Goal: Information Seeking & Learning: Learn about a topic

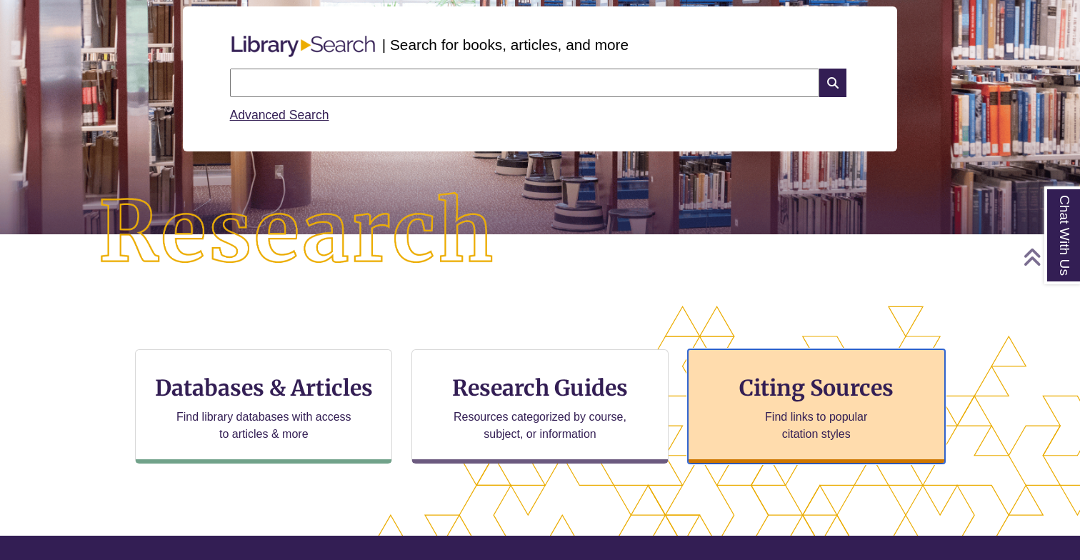
click at [758, 416] on p "Find links to popular citation styles" at bounding box center [816, 426] width 139 height 34
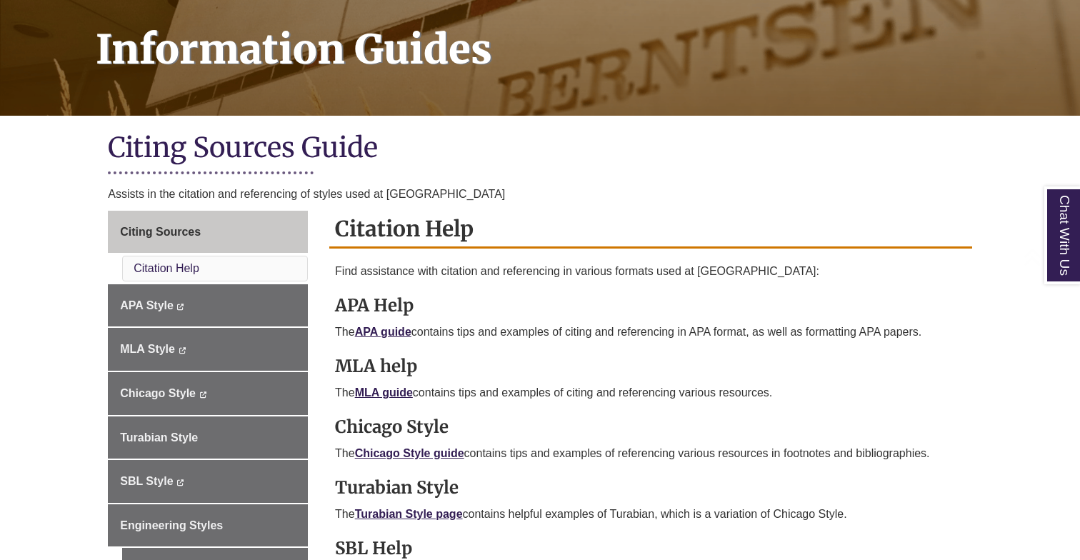
scroll to position [231, 0]
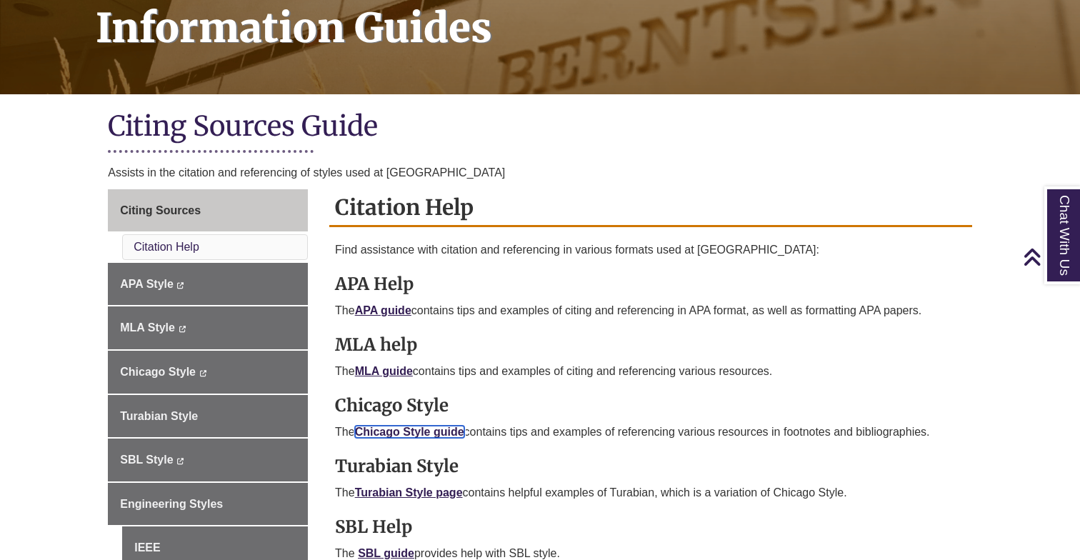
click at [384, 432] on link "Chicago Style guide" at bounding box center [409, 432] width 109 height 12
